Goal: Task Accomplishment & Management: Manage account settings

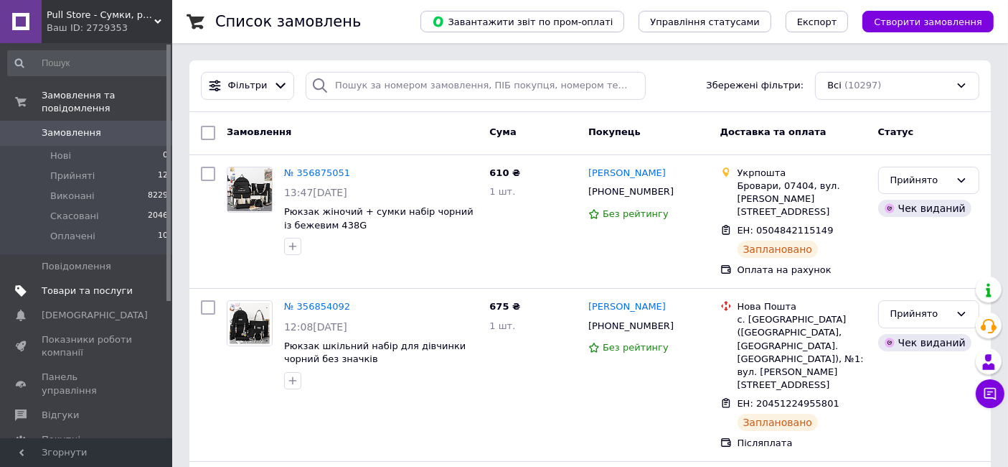
click at [99, 284] on span "Товари та послуги" at bounding box center [87, 290] width 91 height 13
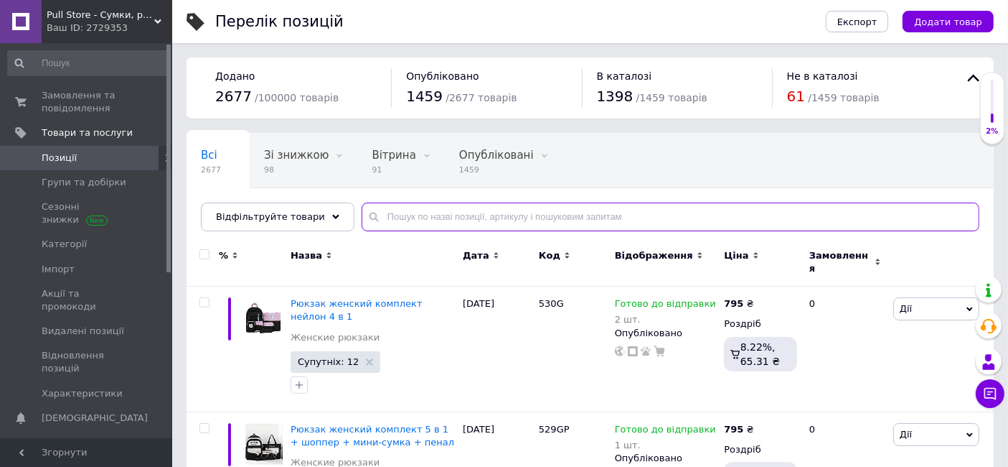
click at [402, 218] on input "text" at bounding box center [671, 216] width 618 height 29
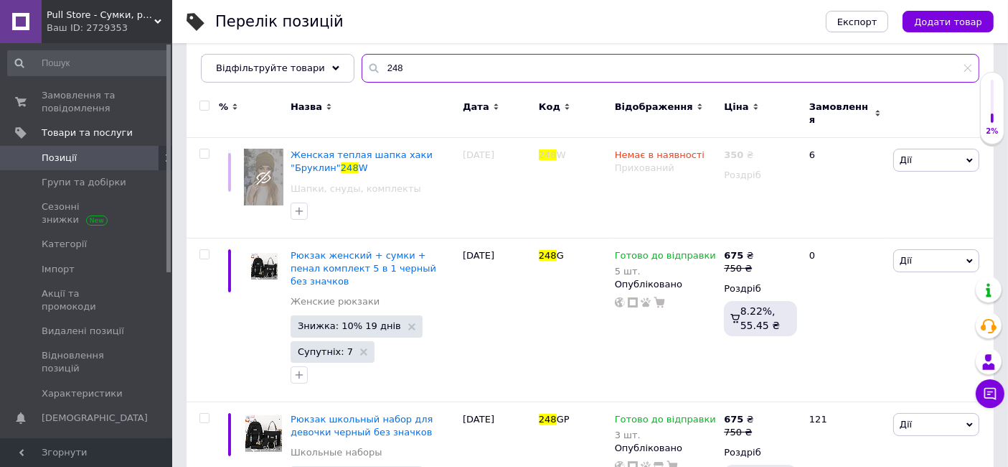
scroll to position [159, 0]
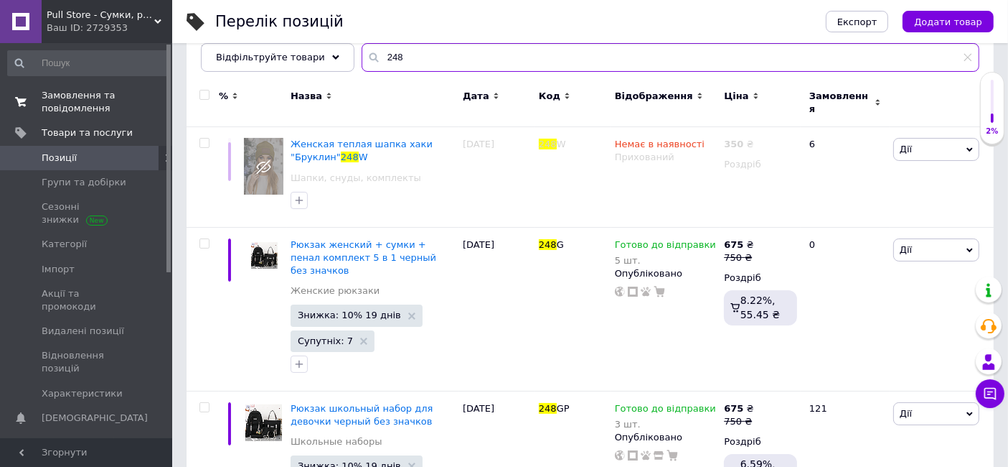
type input "248"
click at [56, 96] on span "Замовлення та повідомлення" at bounding box center [87, 102] width 91 height 26
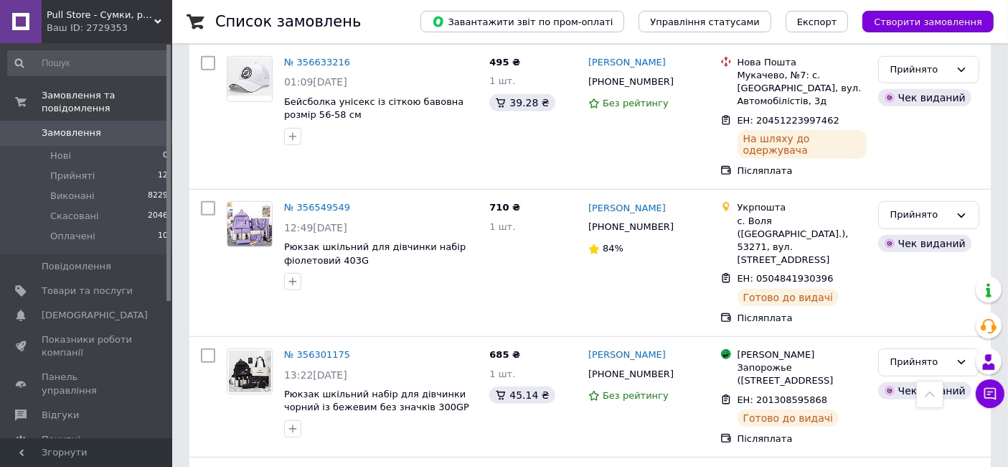
scroll to position [978, 0]
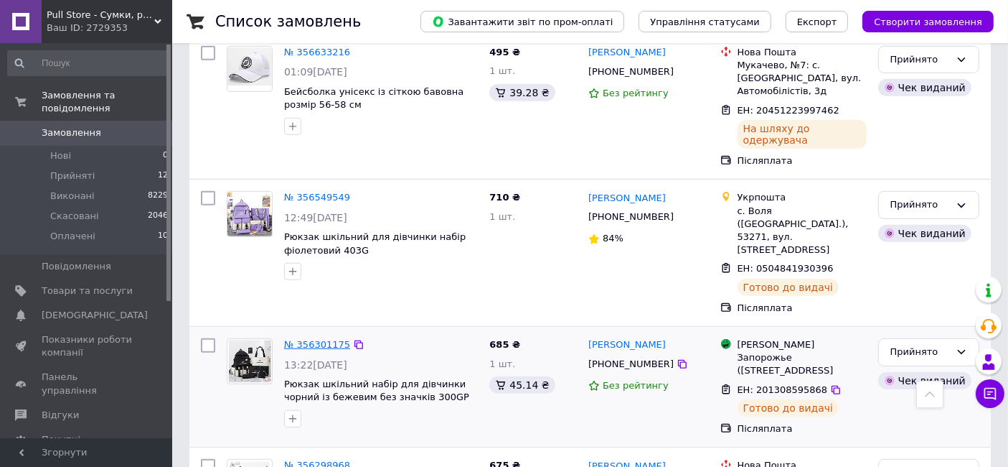
click at [324, 339] on link "№ 356301175" at bounding box center [317, 344] width 66 height 11
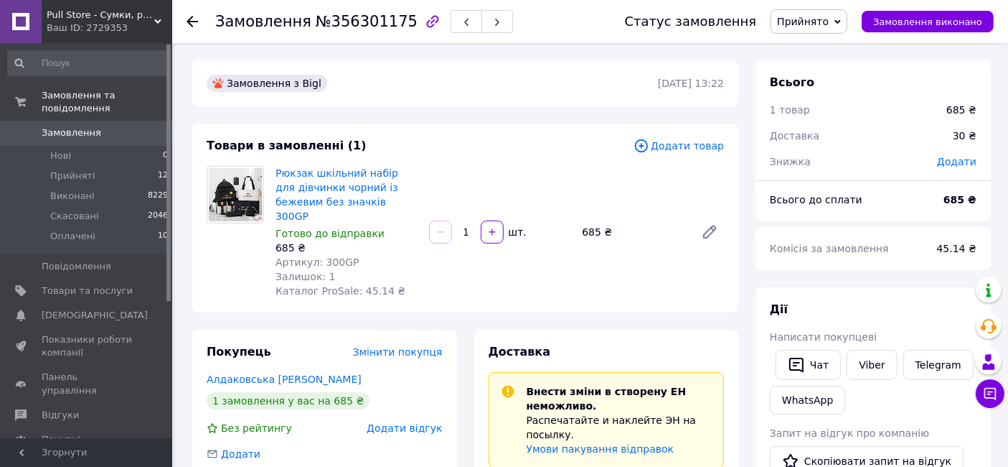
click at [192, 25] on use at bounding box center [192, 21] width 11 height 11
